Goal: Use online tool/utility: Utilize a website feature to perform a specific function

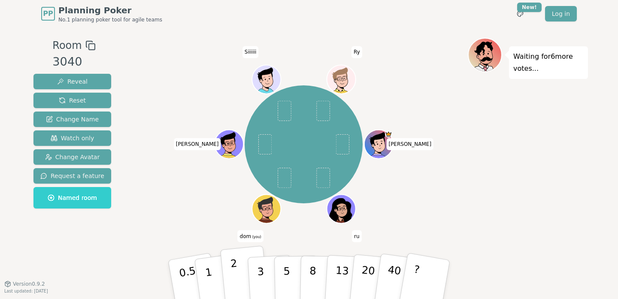
click at [238, 269] on button "2" at bounding box center [244, 280] width 49 height 68
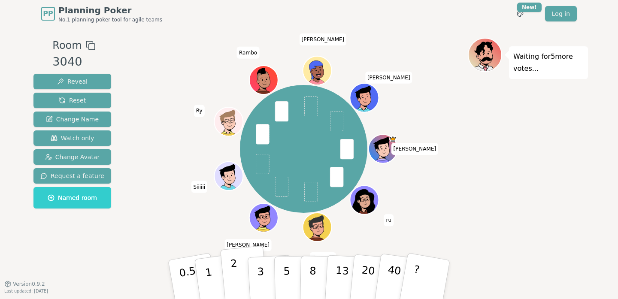
click at [237, 277] on p "2" at bounding box center [235, 280] width 11 height 47
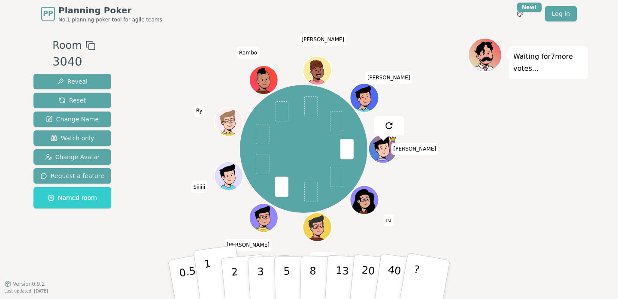
click at [205, 266] on p "1" at bounding box center [209, 280] width 13 height 47
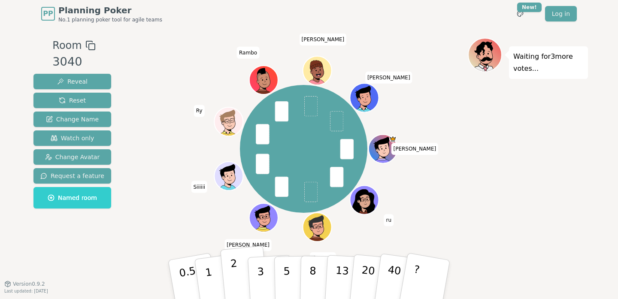
click at [231, 268] on p "2" at bounding box center [235, 280] width 11 height 47
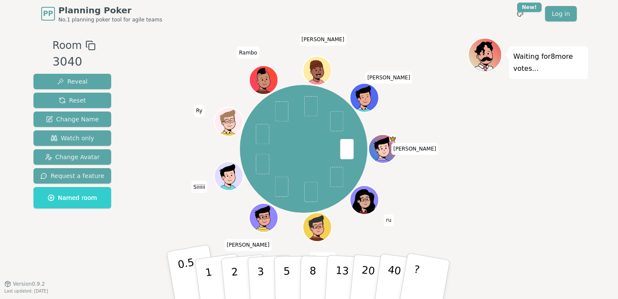
click at [188, 274] on p "0.5" at bounding box center [189, 280] width 24 height 48
click at [211, 275] on button "1" at bounding box center [218, 279] width 51 height 69
click at [180, 275] on p "0.5" at bounding box center [189, 280] width 24 height 48
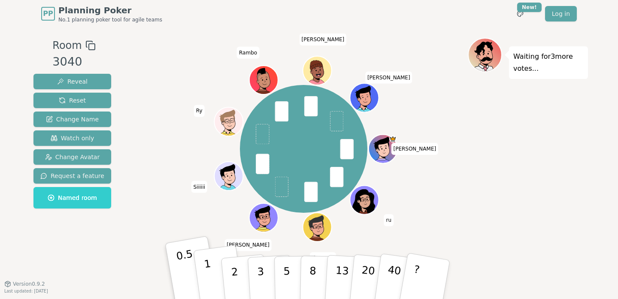
click at [205, 277] on button "1" at bounding box center [218, 279] width 51 height 69
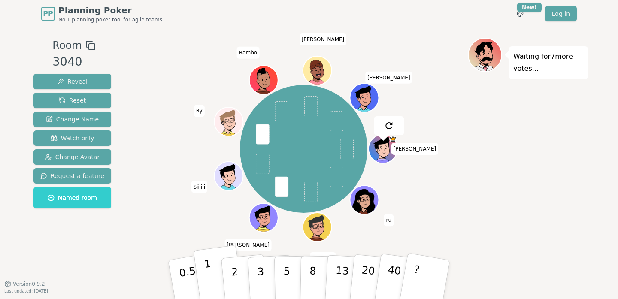
click at [213, 274] on button "1" at bounding box center [218, 279] width 51 height 69
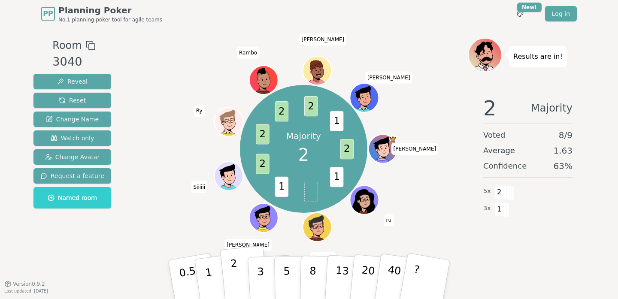
click at [239, 267] on button "2" at bounding box center [244, 280] width 49 height 68
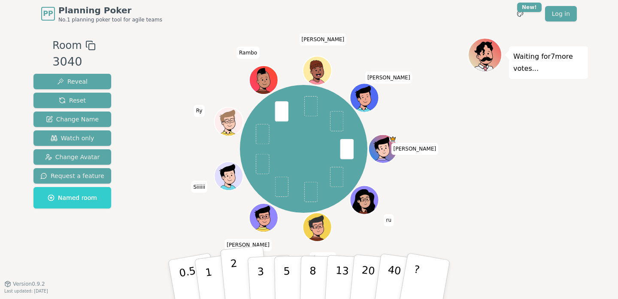
click at [237, 269] on button "2" at bounding box center [244, 280] width 49 height 68
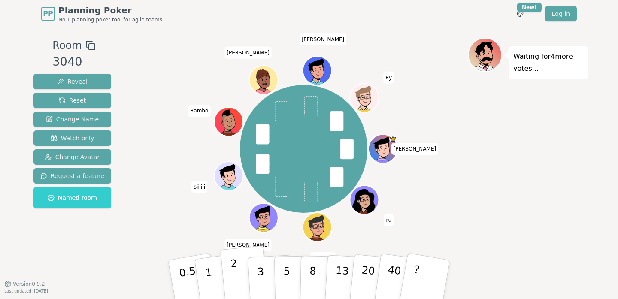
click at [236, 270] on p "2" at bounding box center [235, 280] width 11 height 47
